Goal: Task Accomplishment & Management: Use online tool/utility

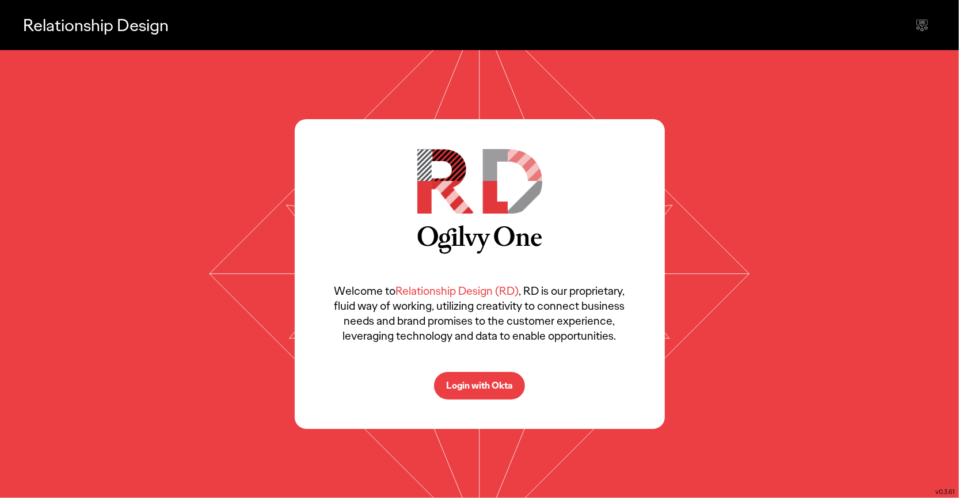
click at [472, 388] on p "Login with Okta" at bounding box center [479, 385] width 67 height 9
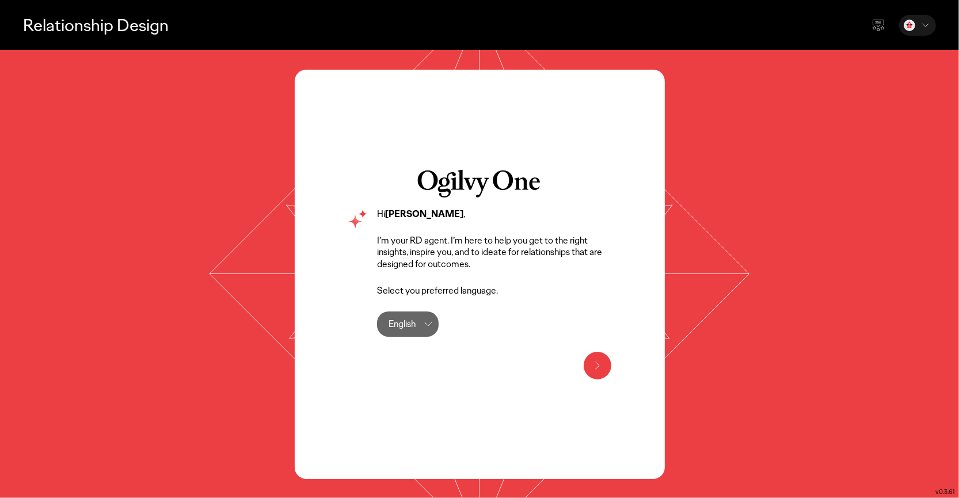
click at [601, 360] on icon at bounding box center [597, 365] width 14 height 14
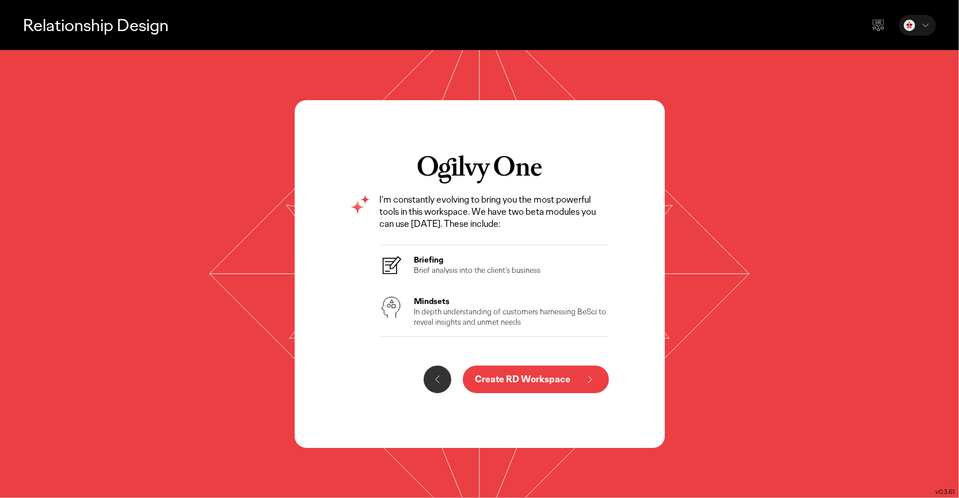
click at [472, 311] on p "In depth understanding of customers harnessing BeSci to reveal insights and unm…" at bounding box center [512, 316] width 196 height 21
click at [489, 382] on p "Create RD Workspace" at bounding box center [523, 379] width 96 height 9
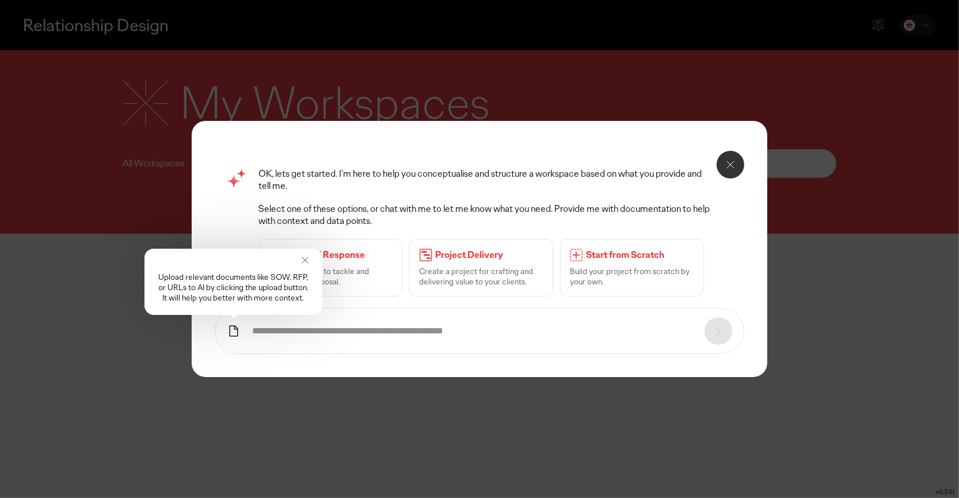
click at [232, 331] on icon at bounding box center [234, 331] width 14 height 14
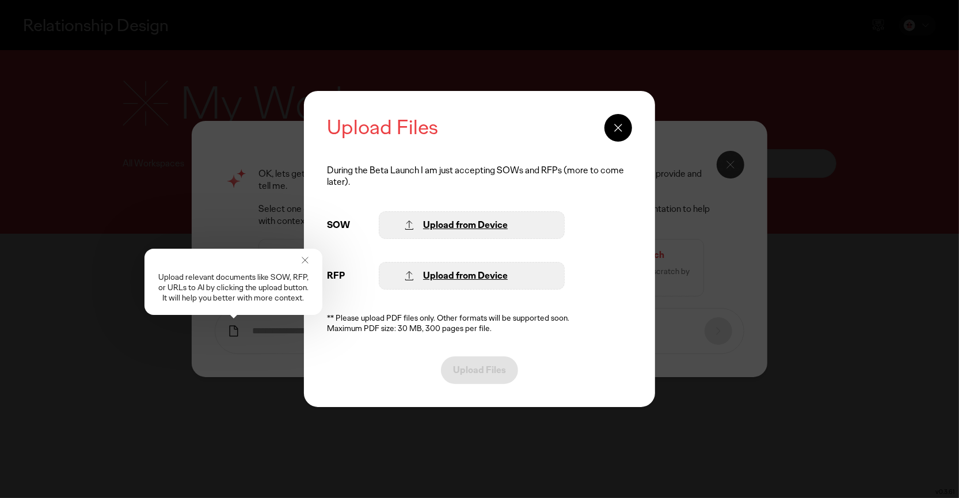
click at [501, 224] on div "Upload from Device" at bounding box center [465, 225] width 85 height 12
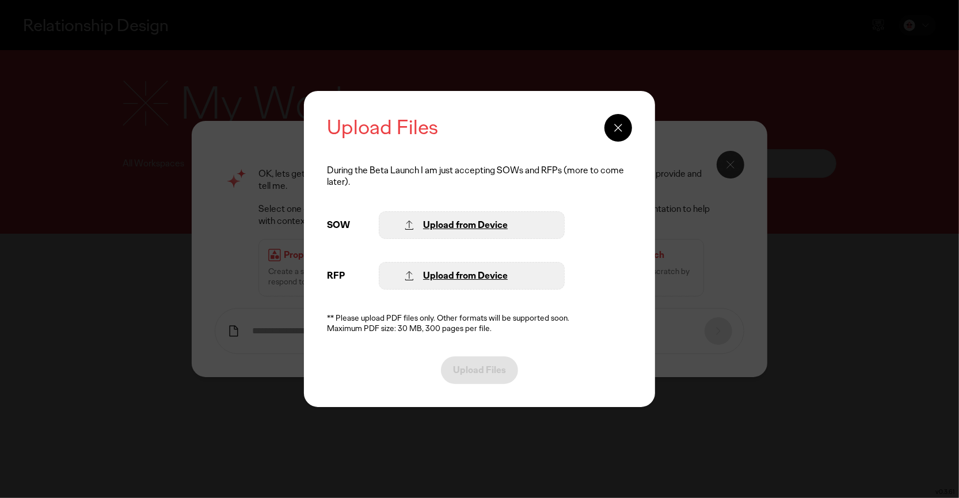
click at [470, 225] on div "Upload from Device" at bounding box center [465, 225] width 85 height 12
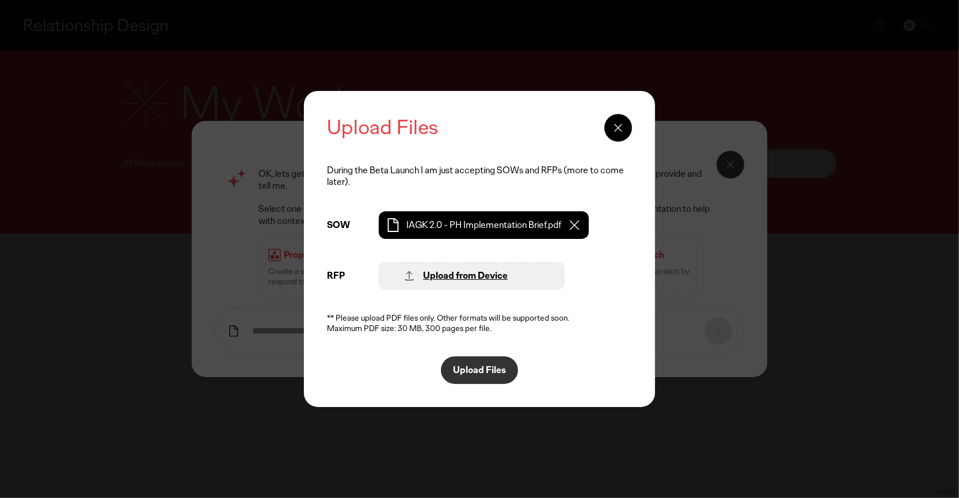
click at [468, 375] on p "Upload Files" at bounding box center [479, 369] width 53 height 9
